Goal: Information Seeking & Learning: Learn about a topic

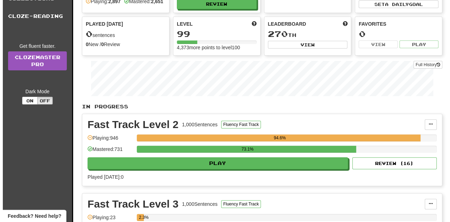
scroll to position [63, 0]
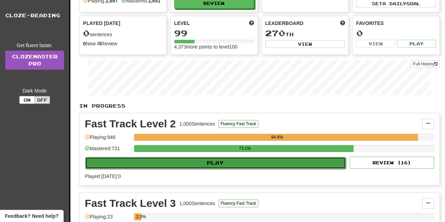
click at [307, 164] on button "Play" at bounding box center [215, 163] width 261 height 12
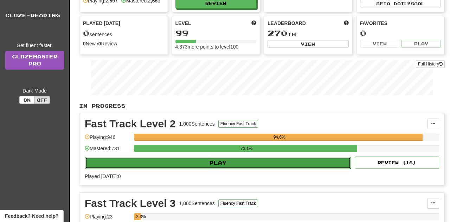
select select "**"
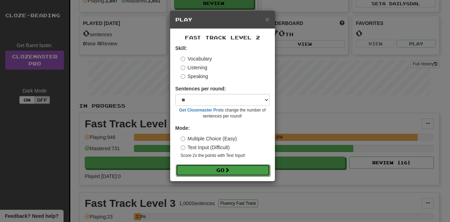
click at [230, 165] on button "Go" at bounding box center [223, 170] width 94 height 12
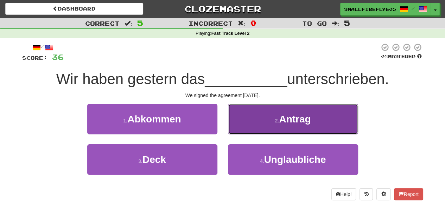
click at [292, 117] on span "Antrag" at bounding box center [295, 119] width 32 height 11
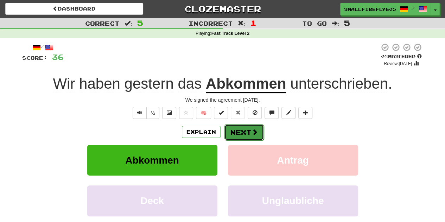
click at [247, 131] on button "Next" at bounding box center [243, 132] width 39 height 16
